Goal: Information Seeking & Learning: Learn about a topic

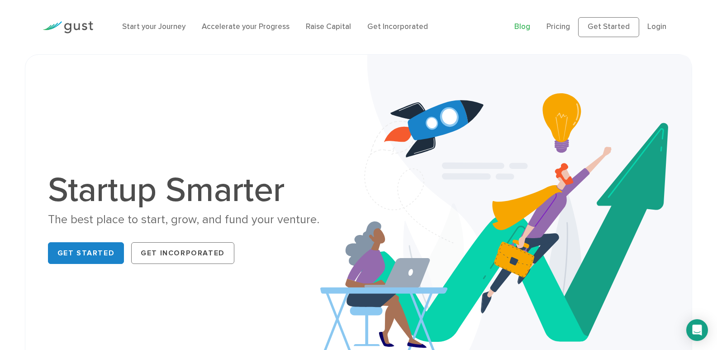
click at [524, 24] on link "Blog" at bounding box center [522, 26] width 16 height 9
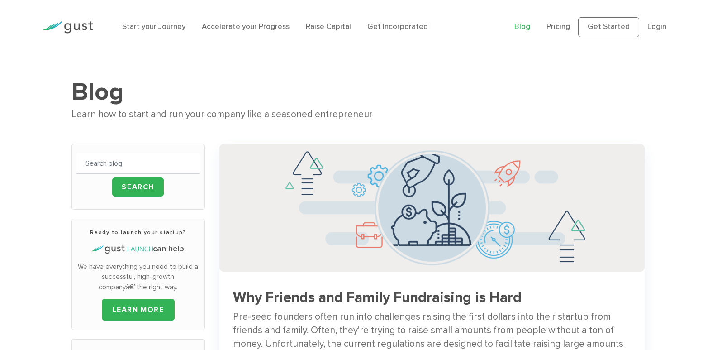
drag, startPoint x: 719, startPoint y: 46, endPoint x: 718, endPoint y: 69, distance: 23.5
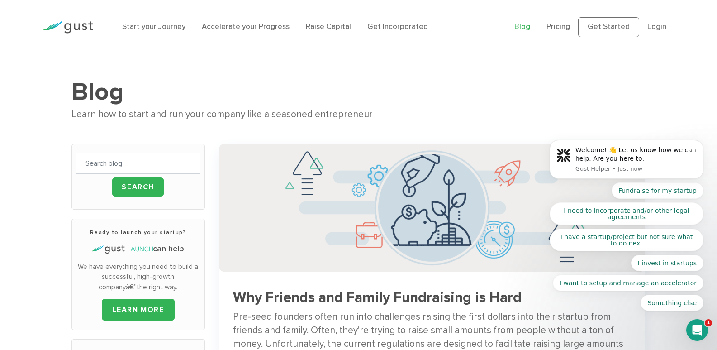
click at [655, 27] on body "Welcome! 👋 Let us know how we can help. Are you here to: Gust Helper • Just now…" at bounding box center [627, 161] width 174 height 320
click at [651, 24] on body "Welcome! 👋 Let us know how we can help. Are you here to: Gust Helper • Just now…" at bounding box center [627, 161] width 174 height 320
click at [648, 24] on body "Welcome! 👋 Let us know how we can help. Are you here to: Gust Helper • Just now…" at bounding box center [627, 161] width 174 height 320
click at [648, 23] on body "Welcome! 👋 Let us know how we can help. Are you here to: Gust Helper • Just now…" at bounding box center [627, 161] width 174 height 320
click at [649, 25] on body "Welcome! 👋 Let us know how we can help. Are you here to: Gust Helper • Just now…" at bounding box center [627, 161] width 174 height 320
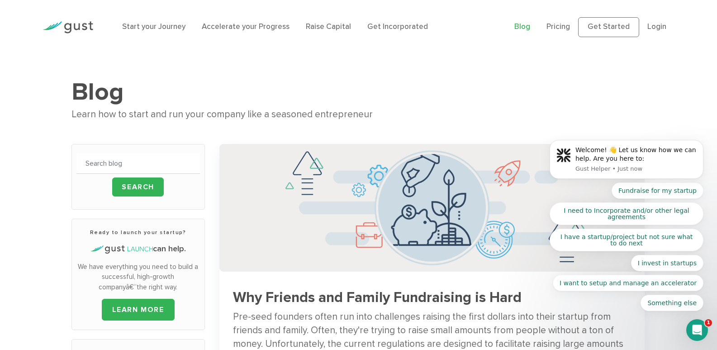
click at [649, 25] on body "Welcome! 👋 Let us know how we can help. Are you here to: Gust Helper • Just now…" at bounding box center [627, 161] width 174 height 320
drag, startPoint x: 651, startPoint y: 48, endPoint x: 652, endPoint y: 20, distance: 27.6
click at [652, 20] on body "Welcome! 👋 Let us know how we can help. Are you here to: Gust Helper • Just now…" at bounding box center [627, 161] width 174 height 320
click at [651, 24] on body "Welcome! 👋 Let us know how we can help. Are you here to: Gust Helper • Just now…" at bounding box center [627, 161] width 174 height 320
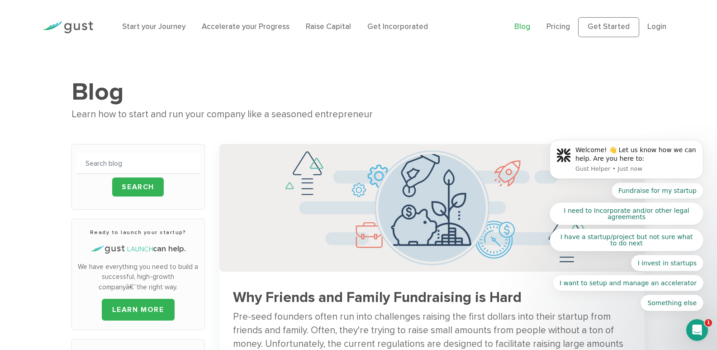
click at [654, 25] on body "Welcome! 👋 Let us know how we can help. Are you here to: Gust Helper • Just now…" at bounding box center [627, 161] width 174 height 320
click at [599, 80] on body "Welcome! 👋 Let us know how we can help. Are you here to: Gust Helper • Just now…" at bounding box center [627, 161] width 174 height 320
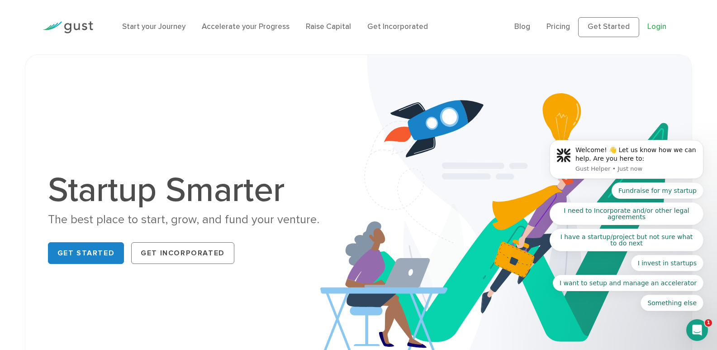
click at [653, 27] on body "Welcome! 👋 Let us know how we can help. Are you here to: Gust Helper • Just now…" at bounding box center [627, 161] width 174 height 319
click at [652, 24] on body "Welcome! 👋 Let us know how we can help. Are you here to: Gust Helper • Just now…" at bounding box center [627, 161] width 174 height 320
click at [649, 24] on body "Welcome! 👋 Let us know how we can help. Are you here to: Gust Helper • Just now…" at bounding box center [627, 161] width 174 height 320
click at [652, 23] on body "Welcome! 👋 Let us know how we can help. Are you here to: Gust Helper • Just now…" at bounding box center [627, 161] width 174 height 320
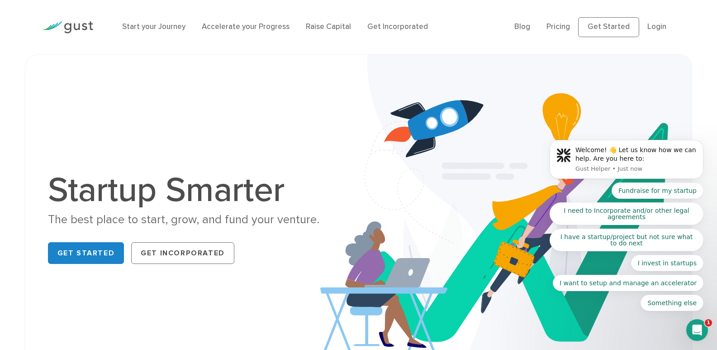
click at [652, 23] on body "Welcome! 👋 Let us know how we can help. Are you here to: Gust Helper • Just now…" at bounding box center [627, 161] width 174 height 320
